Goal: Find specific page/section: Locate a particular part of the current website

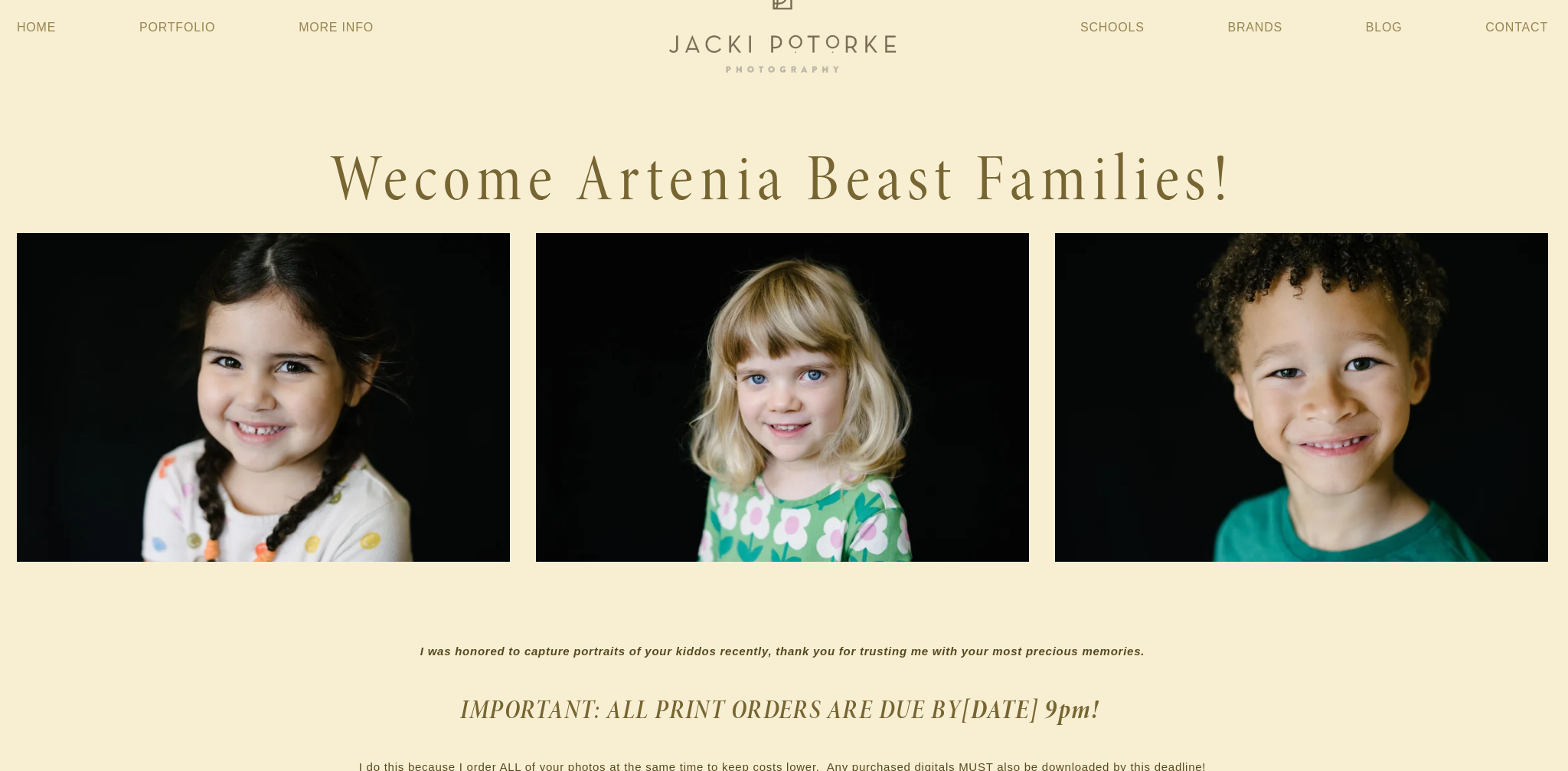
scroll to position [0, 2]
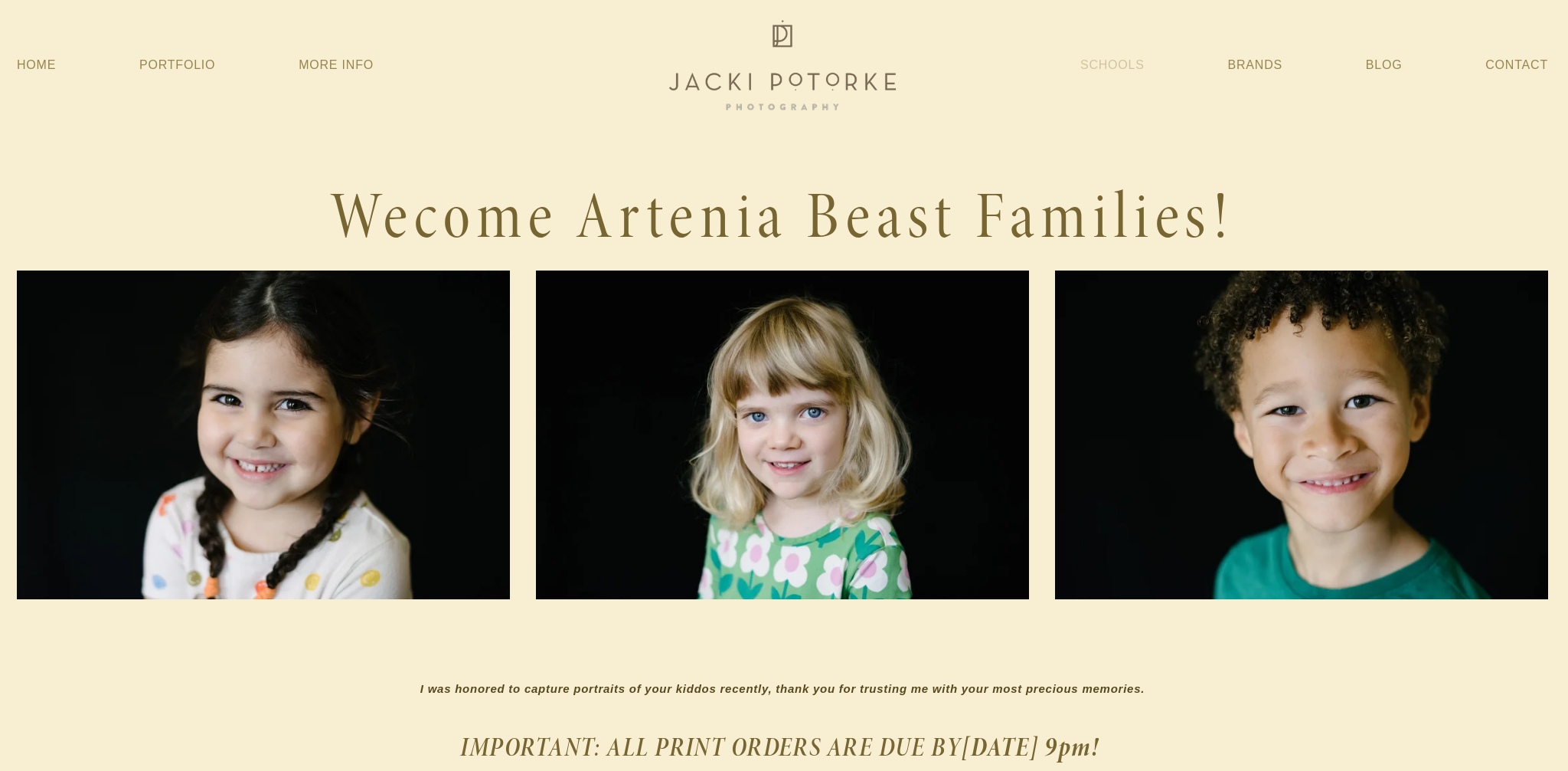
click at [1121, 67] on link "Schools" at bounding box center [1112, 65] width 64 height 27
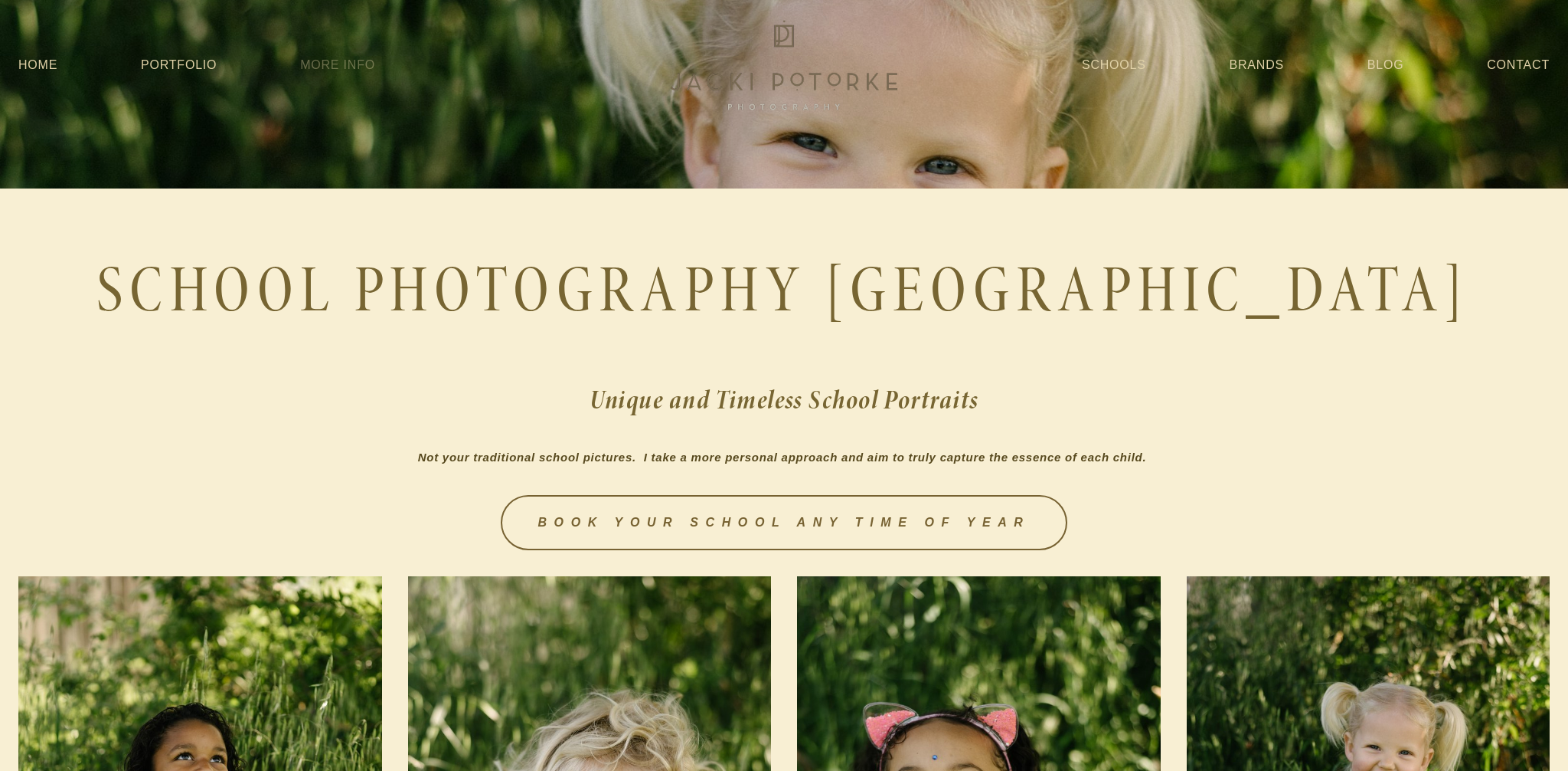
click at [310, 71] on link "More Info" at bounding box center [338, 65] width 75 height 27
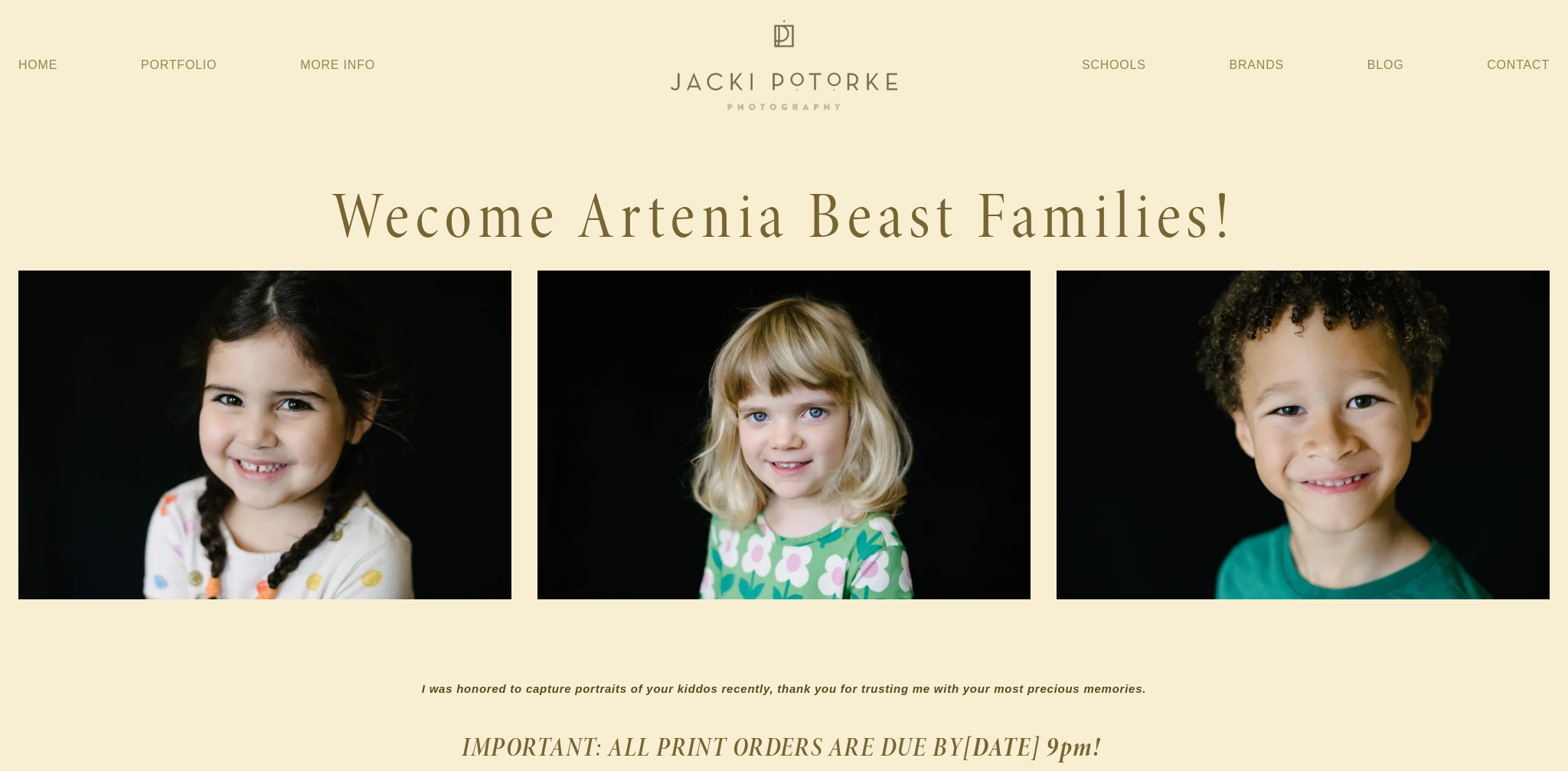
scroll to position [0, 2]
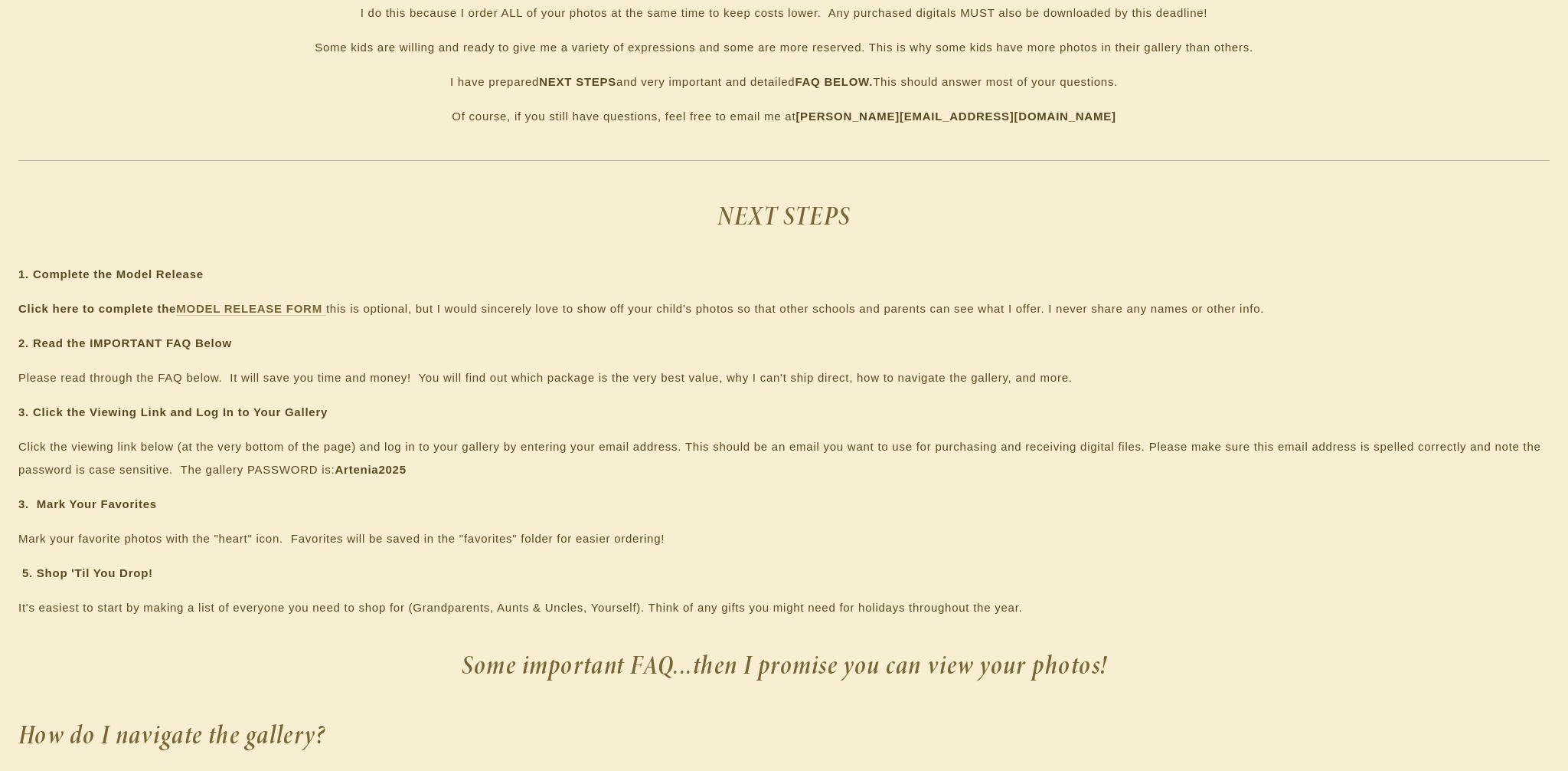
scroll to position [795, 0]
drag, startPoint x: 29, startPoint y: 442, endPoint x: 140, endPoint y: 446, distance: 111.1
click at [138, 445] on p "Click the viewing link below (at the very bottom of the page) and log in to you…" at bounding box center [784, 454] width 1531 height 46
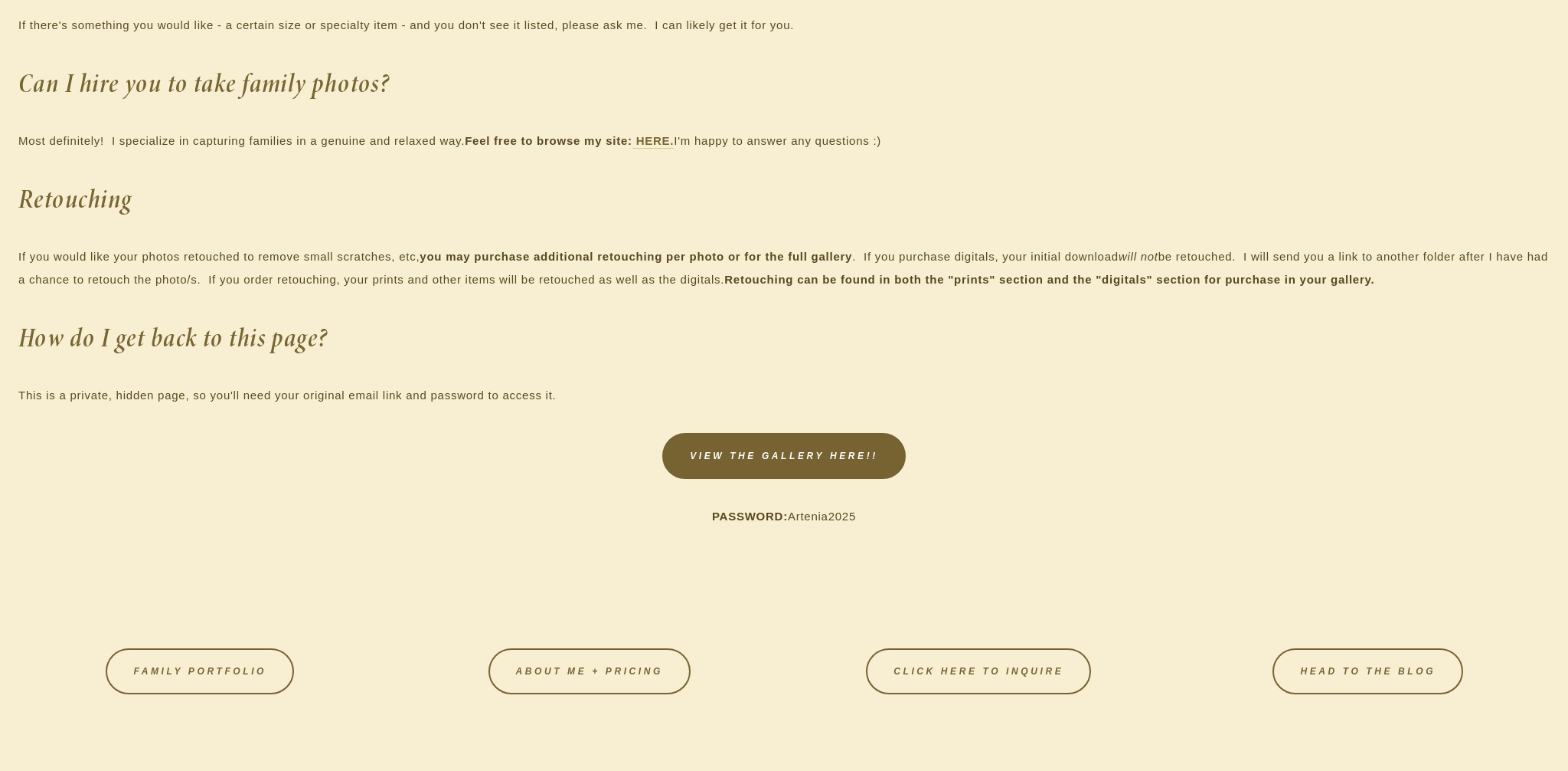
scroll to position [2555, 0]
click at [853, 455] on link "VIEW THE GALLERY HERE!!" at bounding box center [784, 452] width 244 height 46
drag, startPoint x: 791, startPoint y: 516, endPoint x: 844, endPoint y: 517, distance: 53.0
click at [869, 517] on p "PASSWORD: Artenia2025" at bounding box center [784, 513] width 1531 height 23
copy p "Artenia2025"
